Goal: Task Accomplishment & Management: Complete application form

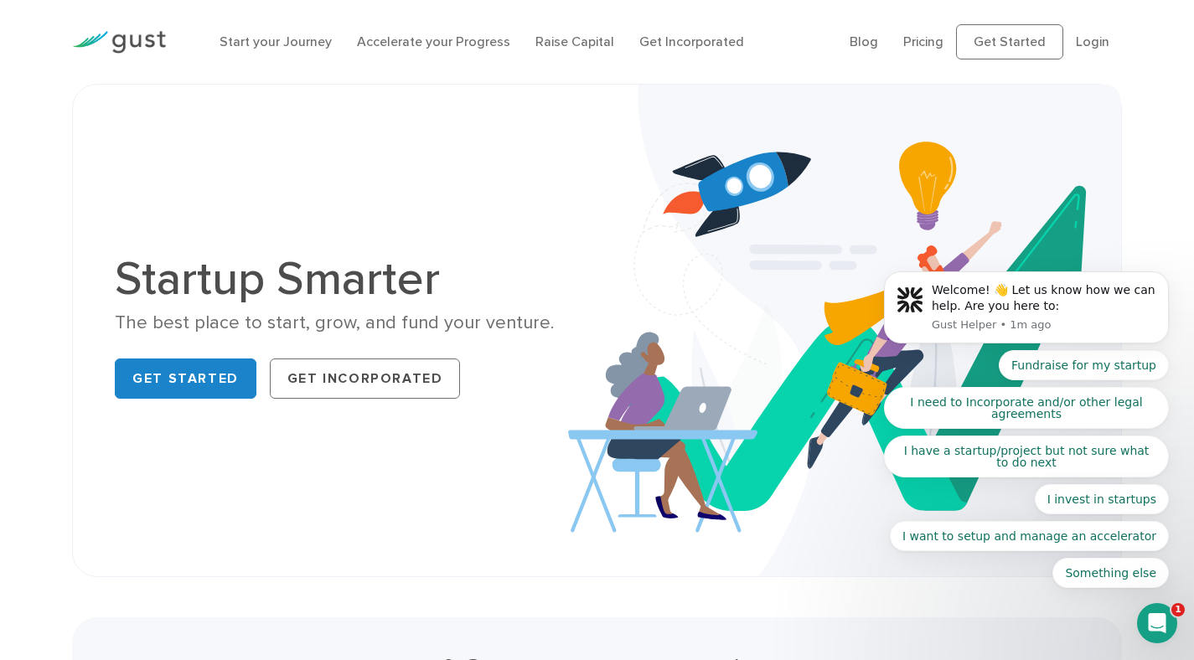
click at [1087, 46] on body "Welcome! 👋 Let us know how we can help. Are you here to: Gust Helper • 1m ago F…" at bounding box center [1026, 311] width 322 height 593
click at [1083, 38] on body "Welcome! 👋 Let us know how we can help. Are you here to: Gust Helper • 1m ago F…" at bounding box center [1026, 311] width 322 height 593
click at [1083, 39] on body "Welcome! 👋 Let us know how we can help. Are you here to: Gust Helper • 1m ago F…" at bounding box center [1026, 311] width 322 height 593
click at [1083, 40] on body "Welcome! 👋 Let us know how we can help. Are you here to: Gust Helper • 1m ago F…" at bounding box center [1026, 311] width 322 height 593
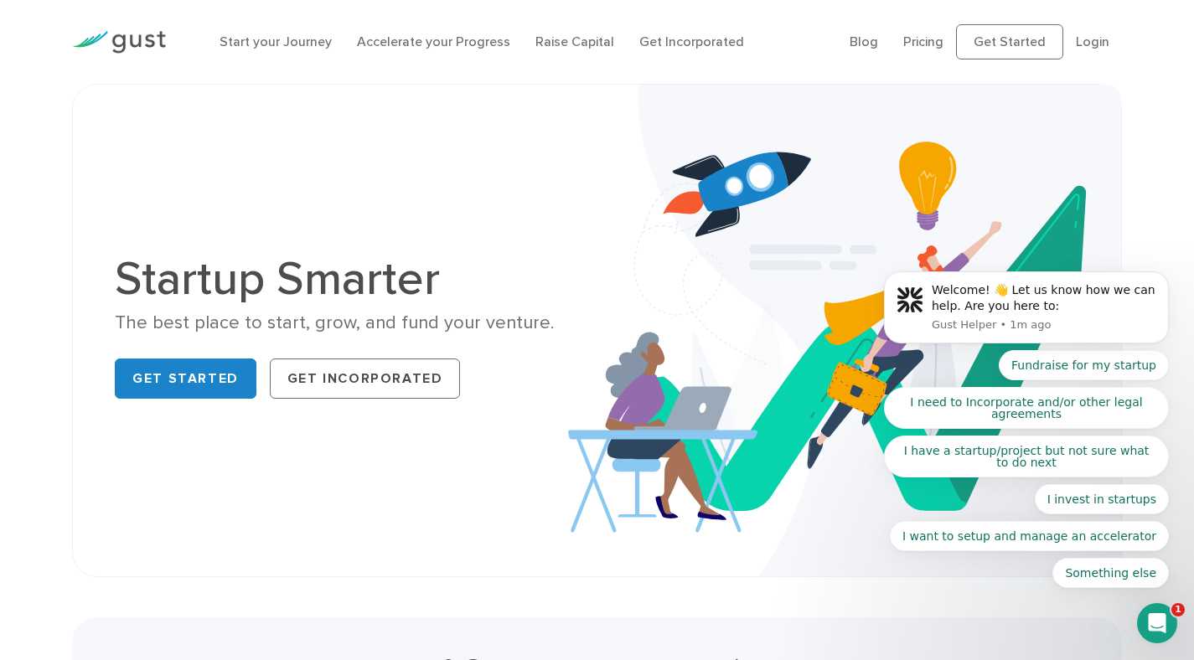
click at [1078, 40] on body "Welcome! 👋 Let us know how we can help. Are you here to: Gust Helper • 1m ago F…" at bounding box center [1026, 311] width 322 height 593
click at [1080, 43] on body "Welcome! 👋 Let us know how we can help. Are you here to: Gust Helper • 1m ago F…" at bounding box center [1026, 311] width 322 height 593
click at [1081, 43] on body "Welcome! 👋 Let us know how we can help. Are you here to: Gust Helper • 1m ago F…" at bounding box center [1026, 311] width 322 height 593
click at [1087, 38] on body "Welcome! 👋 Let us know how we can help. Are you here to: Gust Helper • 1m ago F…" at bounding box center [1026, 311] width 322 height 593
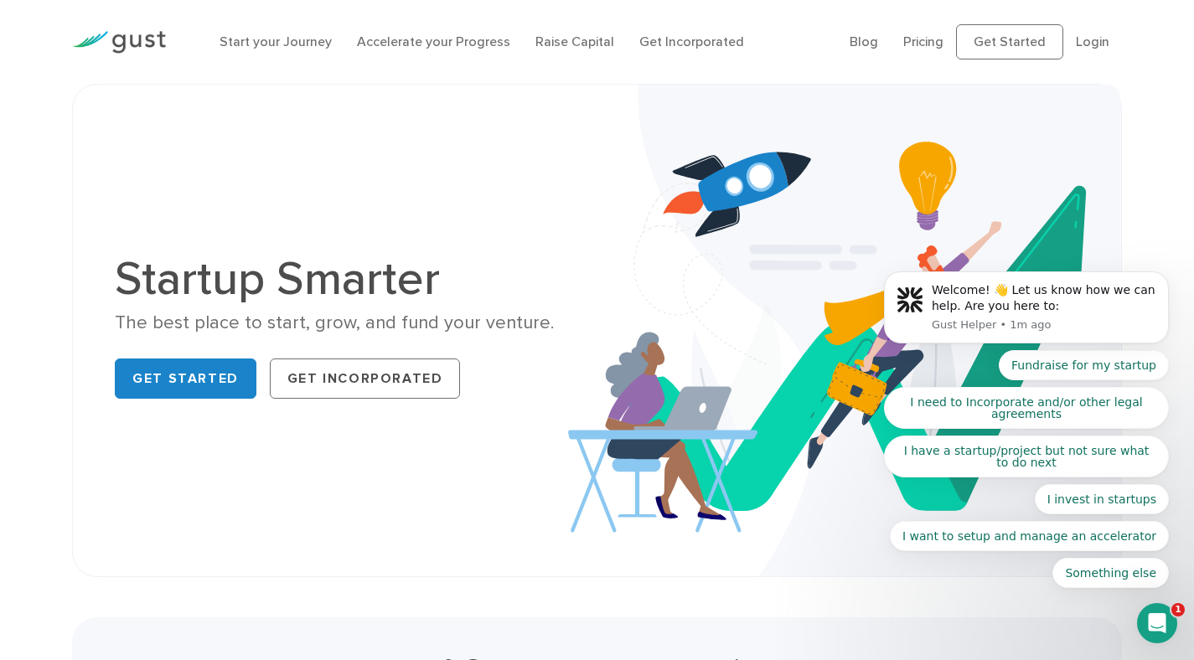
click at [1082, 38] on body "Welcome! 👋 Let us know how we can help. Are you here to: Gust Helper • 1m ago F…" at bounding box center [1026, 311] width 322 height 593
click at [1081, 41] on body "Welcome! 👋 Let us know how we can help. Are you here to: Gust Helper • 1m ago F…" at bounding box center [1026, 311] width 322 height 593
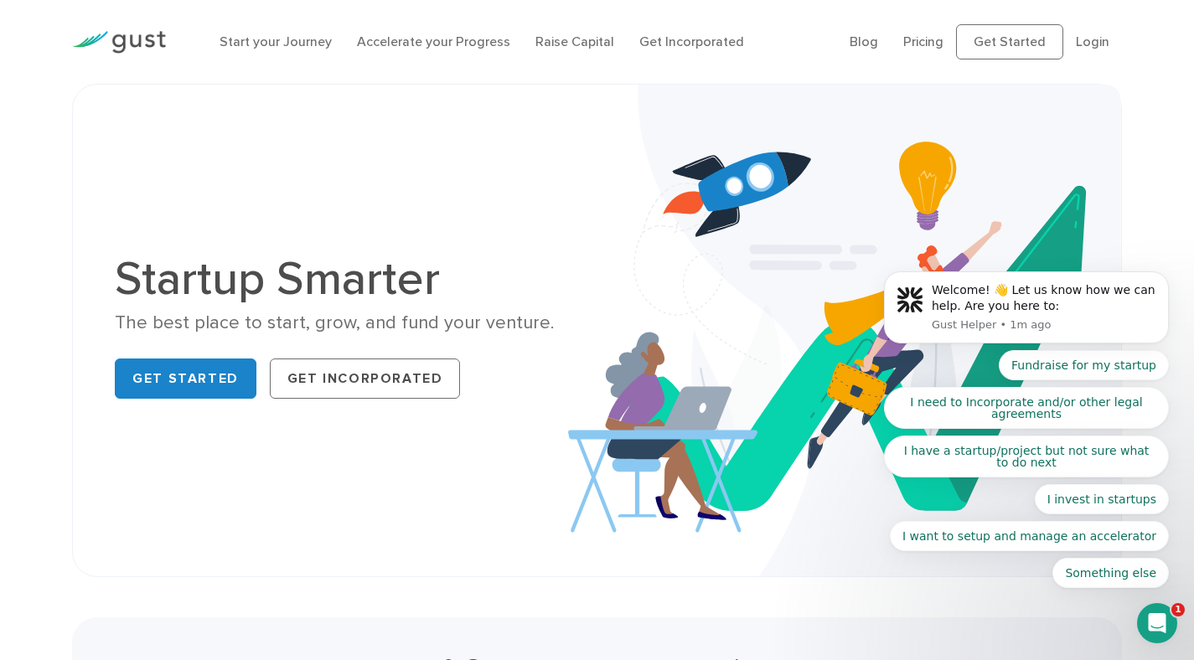
click at [1081, 41] on body "Welcome! 👋 Let us know how we can help. Are you here to: Gust Helper • 1m ago F…" at bounding box center [1026, 311] width 322 height 593
click at [1158, 618] on icon "Open Intercom Messenger" at bounding box center [1157, 624] width 28 height 28
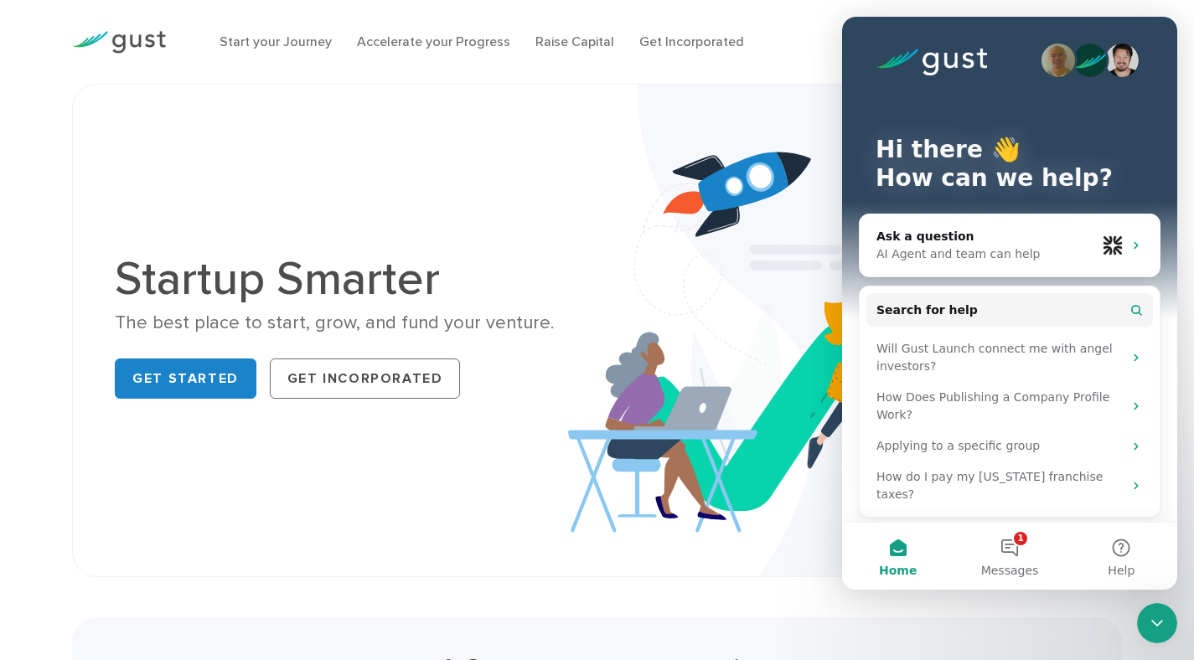
click at [792, 103] on img at bounding box center [844, 331] width 553 height 492
click at [895, 550] on button "Home" at bounding box center [897, 556] width 111 height 67
click at [1011, 550] on button "1 Messages" at bounding box center [1008, 556] width 111 height 67
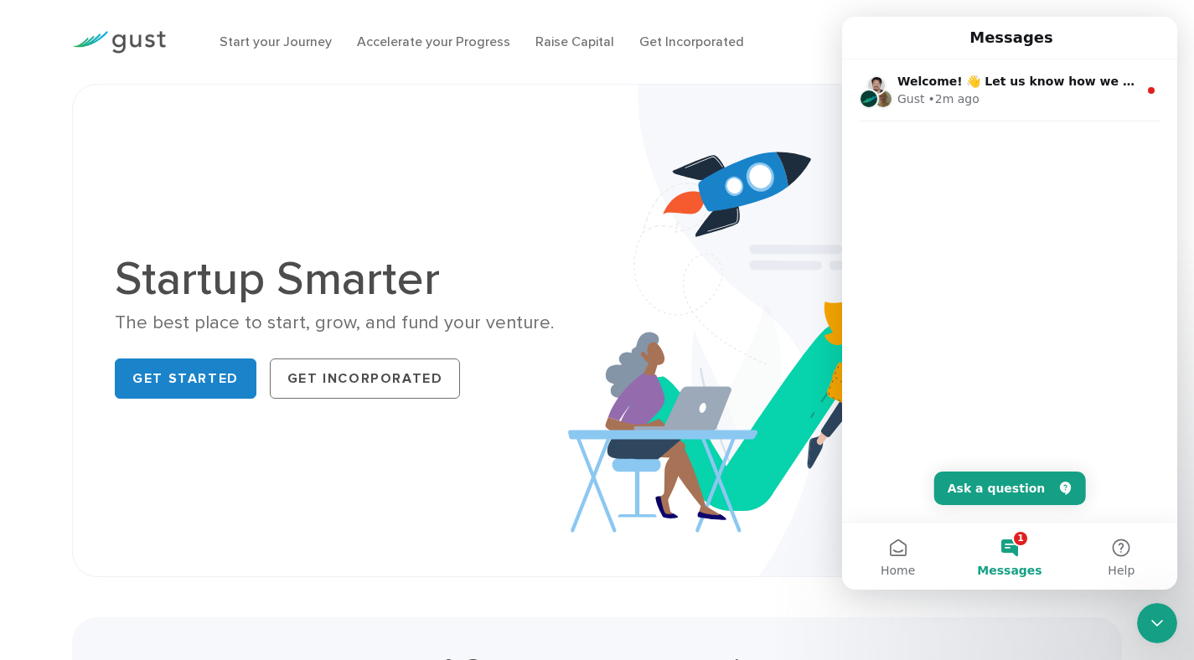
click at [761, 39] on ul "Start your Journey Accelerate your Progress Raise Capital Get Incorporated" at bounding box center [521, 42] width 605 height 20
click at [324, 186] on div "Startup Smarter The best place to start, grow, and fund your venture. Get Start…" at bounding box center [596, 330] width 989 height 408
click at [196, 374] on link "Get Started" at bounding box center [186, 379] width 142 height 40
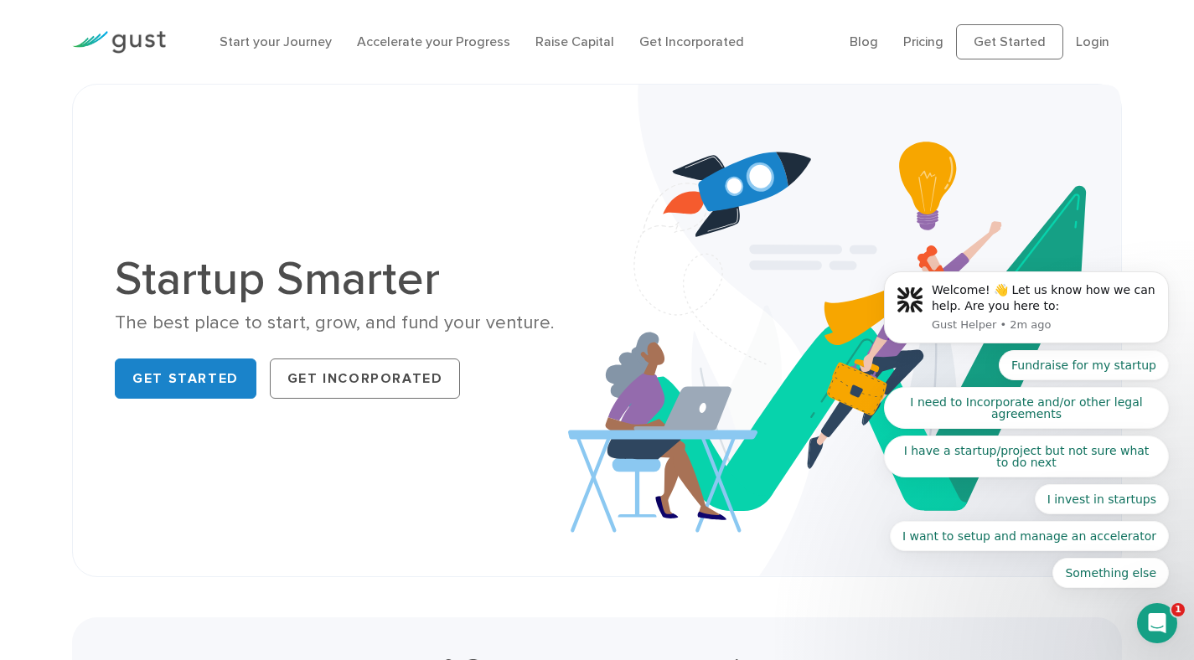
click at [1012, 35] on body "Welcome! 👋 Let us know how we can help. Are you here to: Gust Helper • 2m ago F…" at bounding box center [1026, 311] width 322 height 593
click at [1085, 38] on body "Welcome! 👋 Let us know how we can help. Are you here to: Gust Helper • 2m ago F…" at bounding box center [1026, 311] width 322 height 593
click at [1084, 41] on body "Welcome! 👋 Let us know how we can help. Are you here to: Gust Helper • 6m ago F…" at bounding box center [1026, 311] width 322 height 593
click at [1082, 44] on body "Welcome! 👋 Let us know how we can help. Are you here to: Gust Helper • 6m ago F…" at bounding box center [1026, 311] width 322 height 593
click at [1015, 42] on body "Welcome! 👋 Let us know how we can help. Are you here to: Gust Helper • 6m ago F…" at bounding box center [1026, 311] width 322 height 593
